Goal: Information Seeking & Learning: Learn about a topic

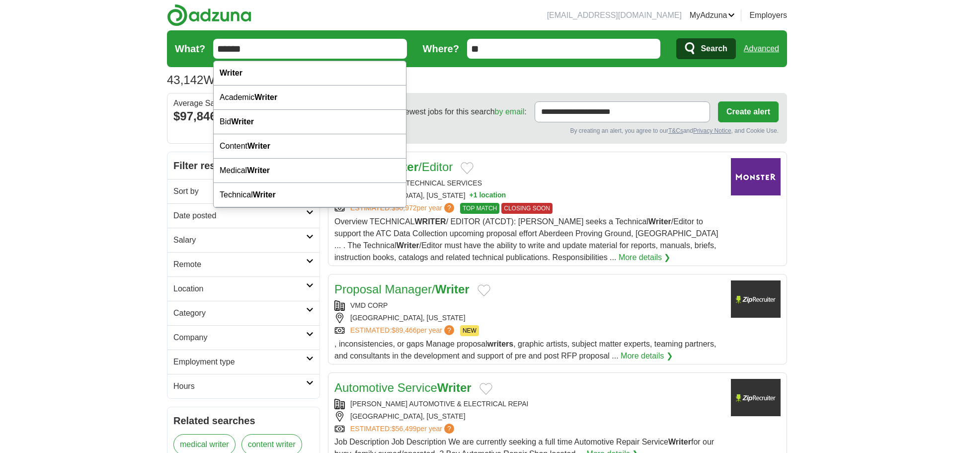
drag, startPoint x: 176, startPoint y: 52, endPoint x: 105, endPoint y: 59, distance: 71.4
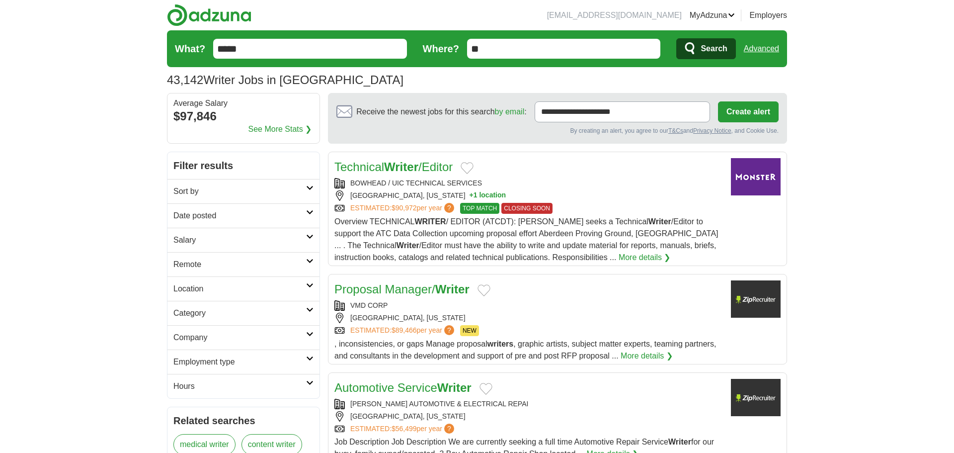
type input "*****"
click at [698, 47] on button "Search" at bounding box center [705, 48] width 59 height 21
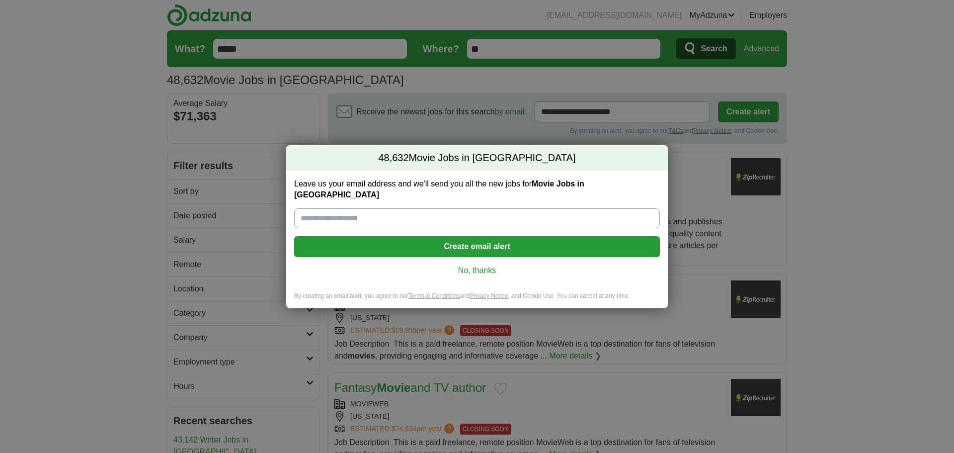
click at [489, 265] on link "No, thanks" at bounding box center [477, 270] width 350 height 11
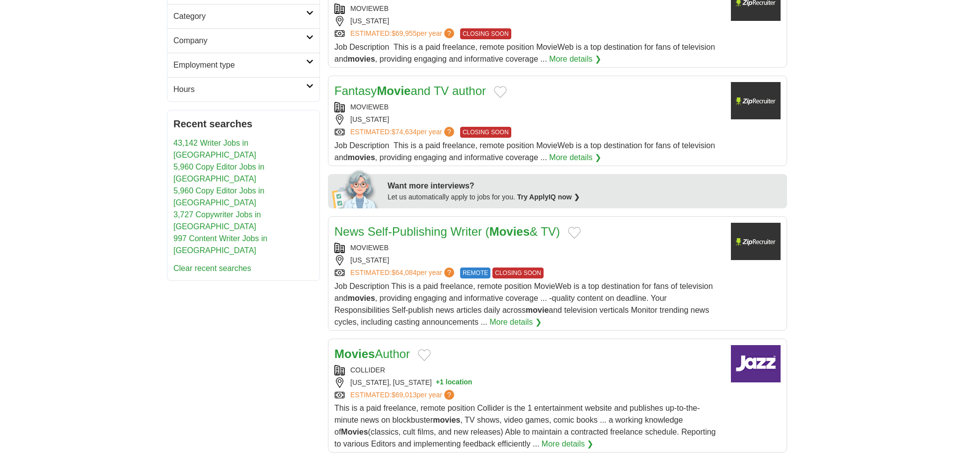
scroll to position [297, 0]
click at [454, 92] on link "Fantasy Movie and TV author" at bounding box center [410, 89] width 152 height 13
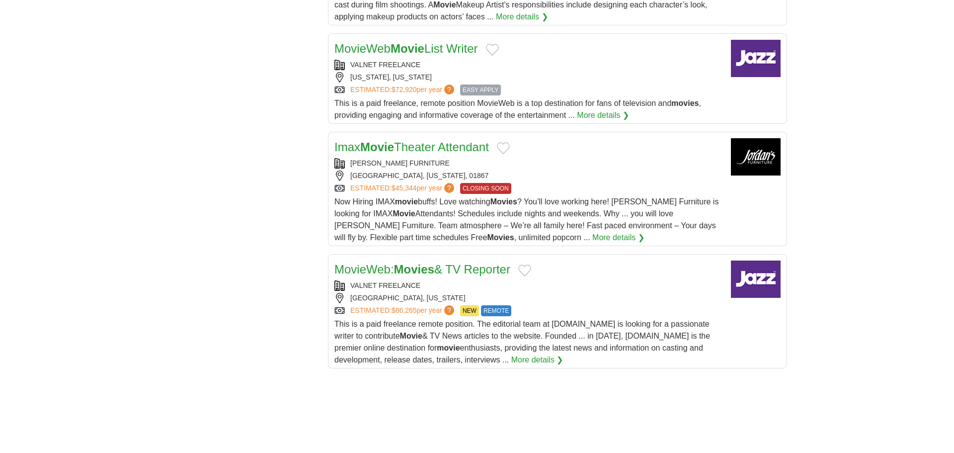
scroll to position [995, 0]
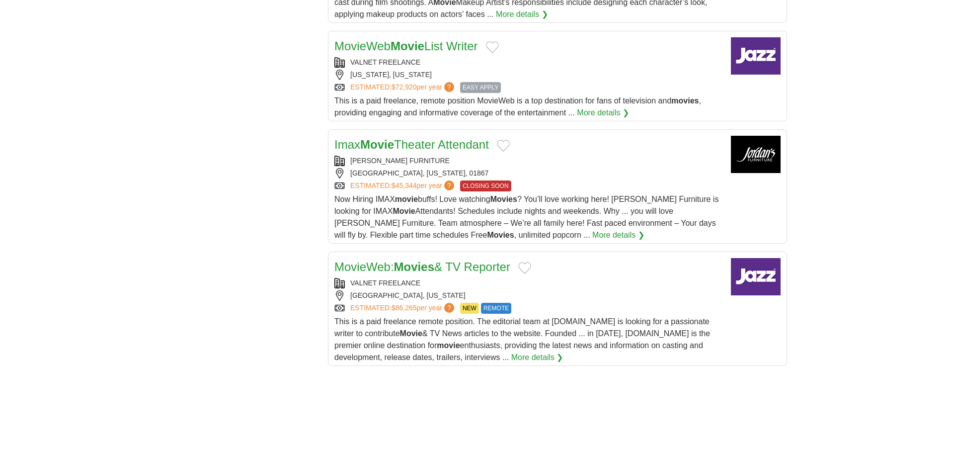
click at [412, 53] on strong "Movie" at bounding box center [407, 45] width 34 height 13
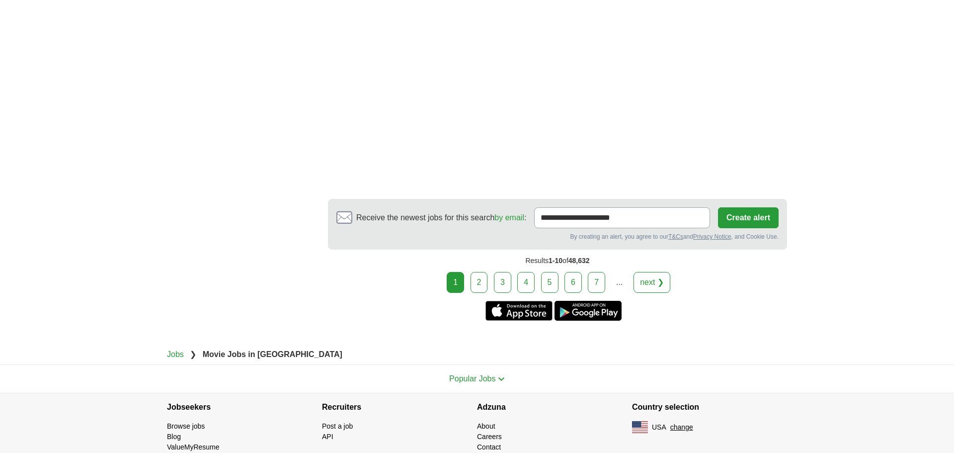
scroll to position [1684, 0]
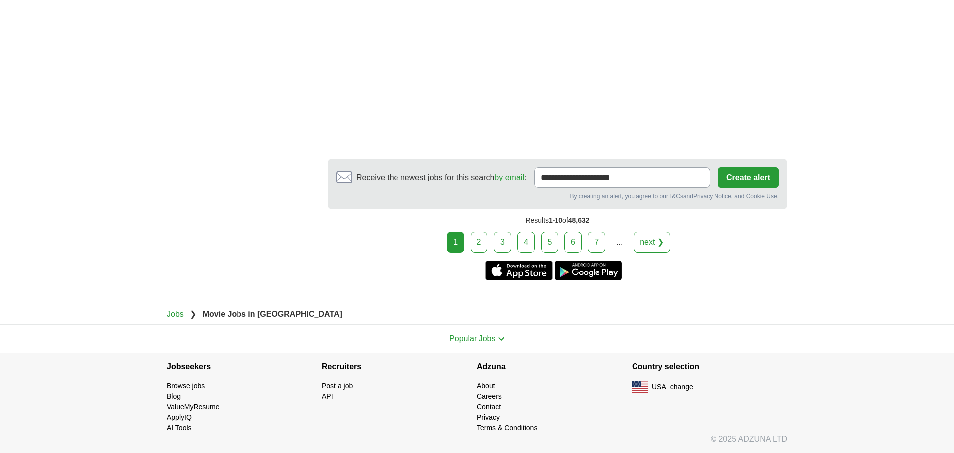
click at [481, 252] on link "2" at bounding box center [478, 241] width 17 height 21
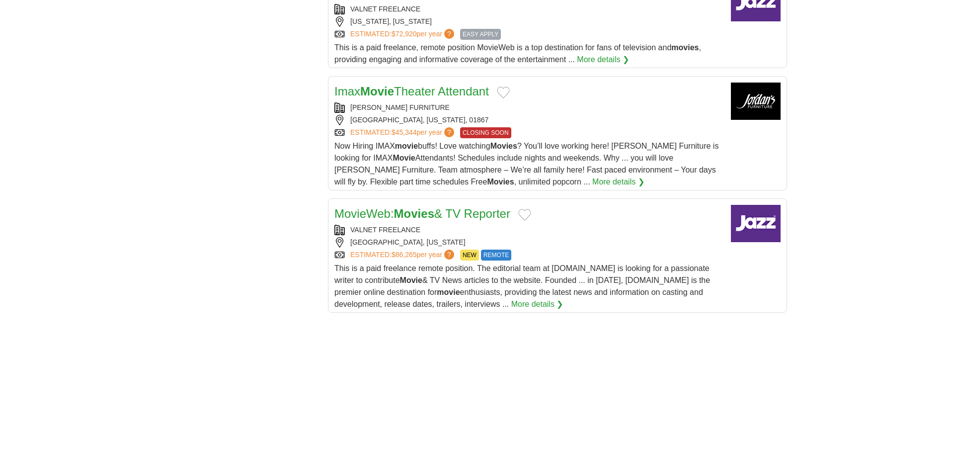
scroll to position [930, 0]
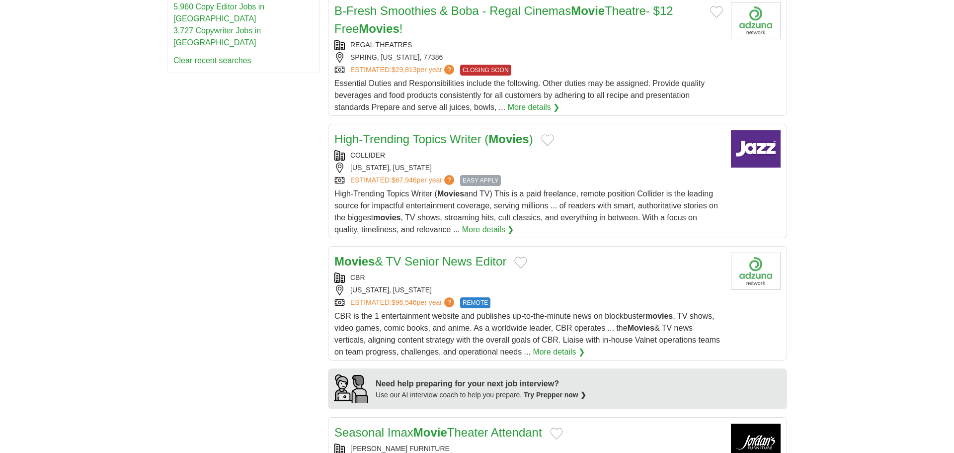
scroll to position [535, 0]
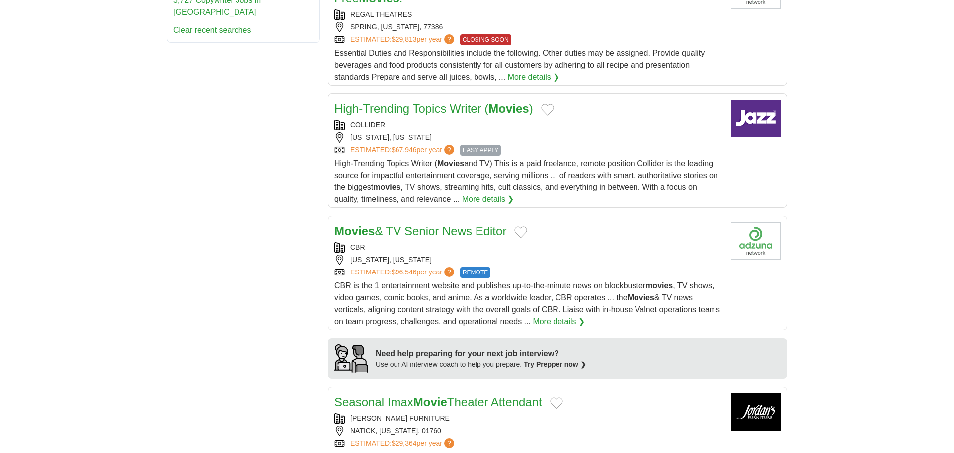
click at [428, 115] on link "High-Trending Topics Writer ( Movies )" at bounding box center [433, 108] width 199 height 13
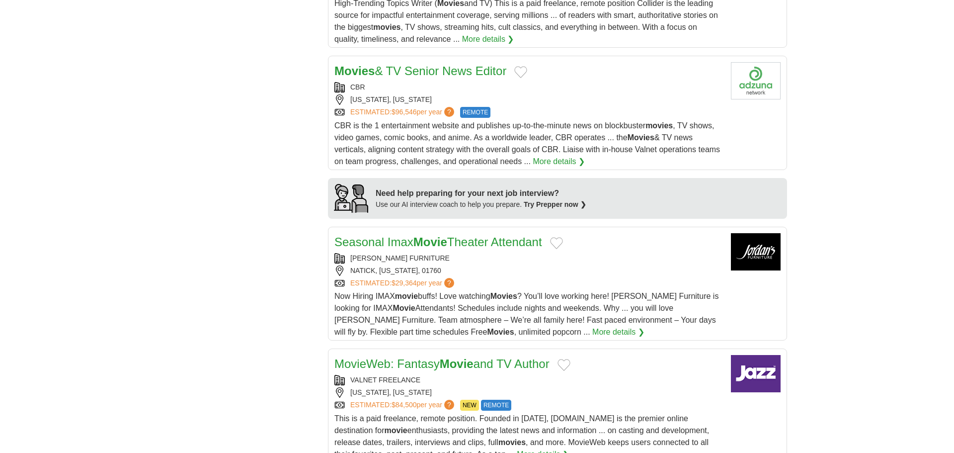
scroll to position [727, 0]
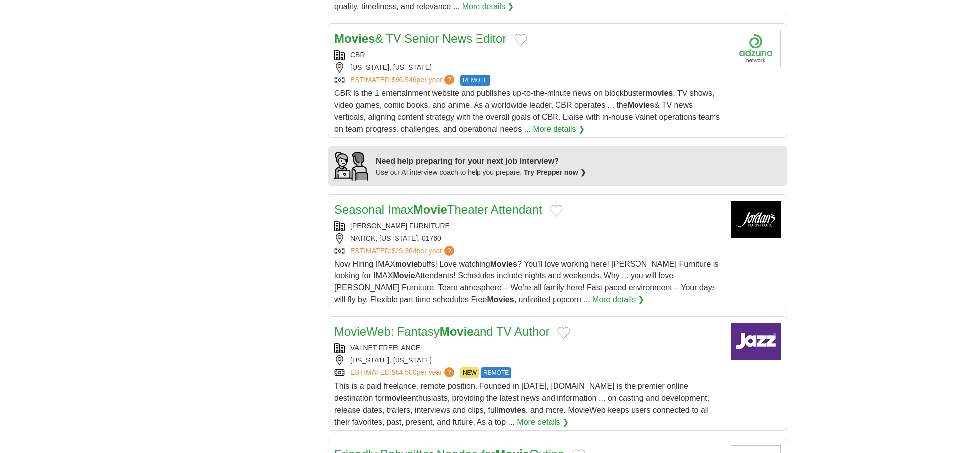
click at [440, 45] on link "Movies & TV Senior News Editor" at bounding box center [420, 38] width 172 height 13
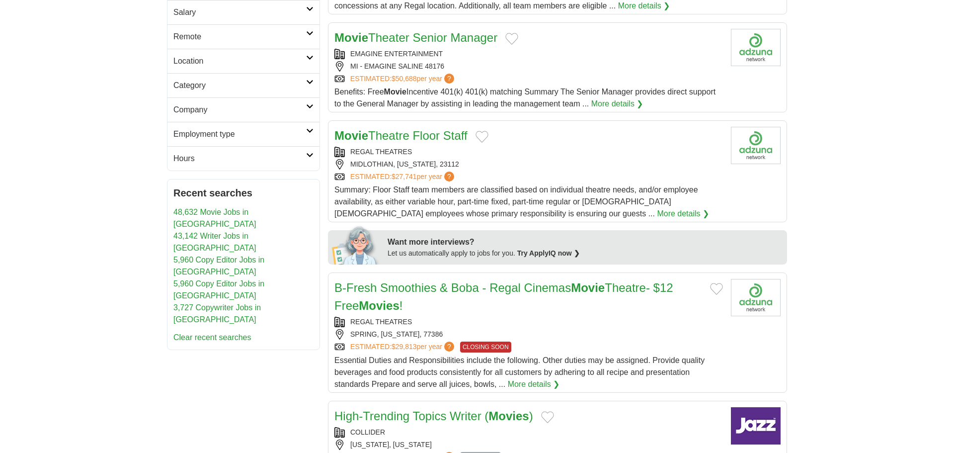
scroll to position [0, 0]
